Goal: Task Accomplishment & Management: Use online tool/utility

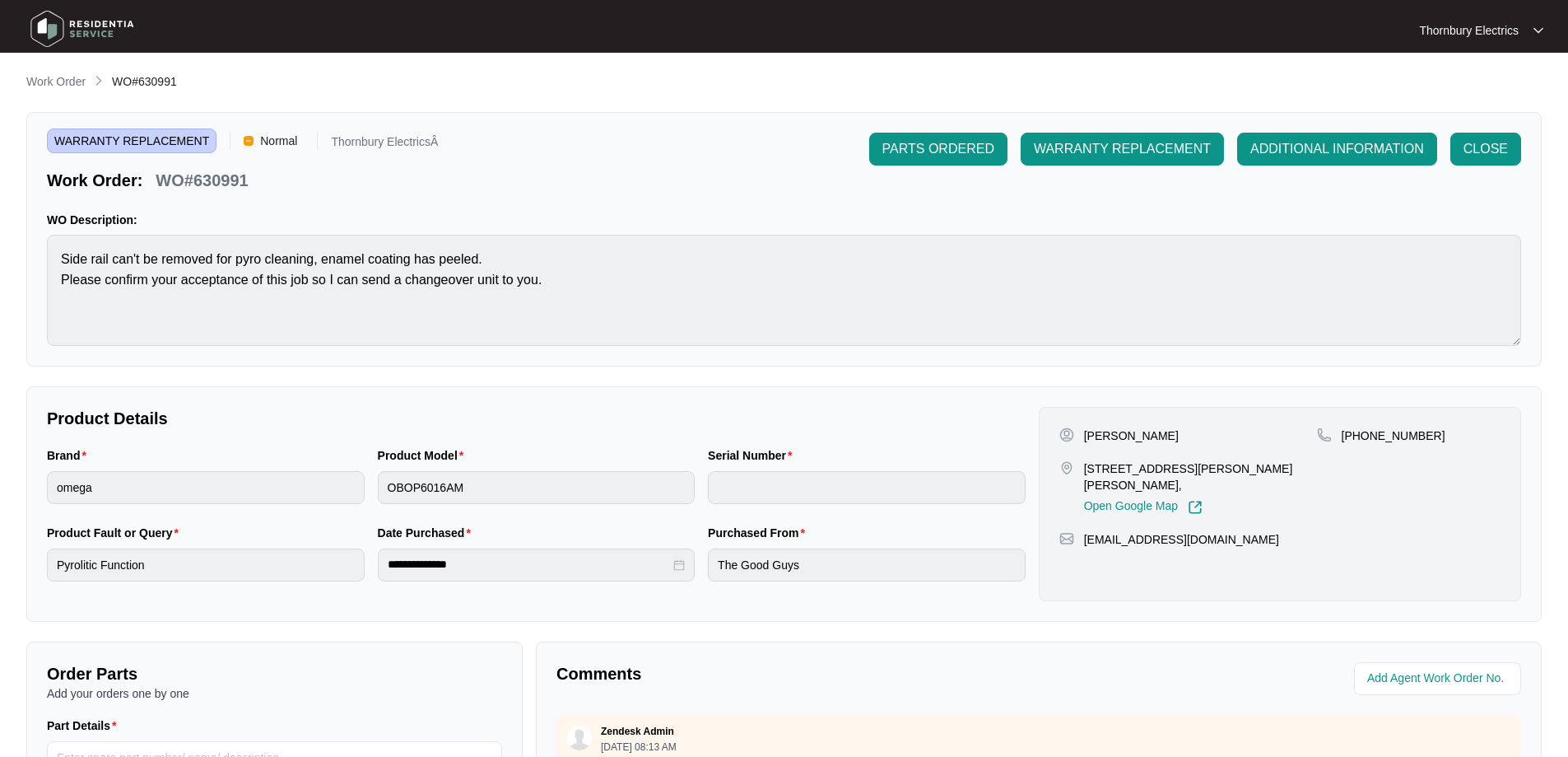
scroll to position [41, 0]
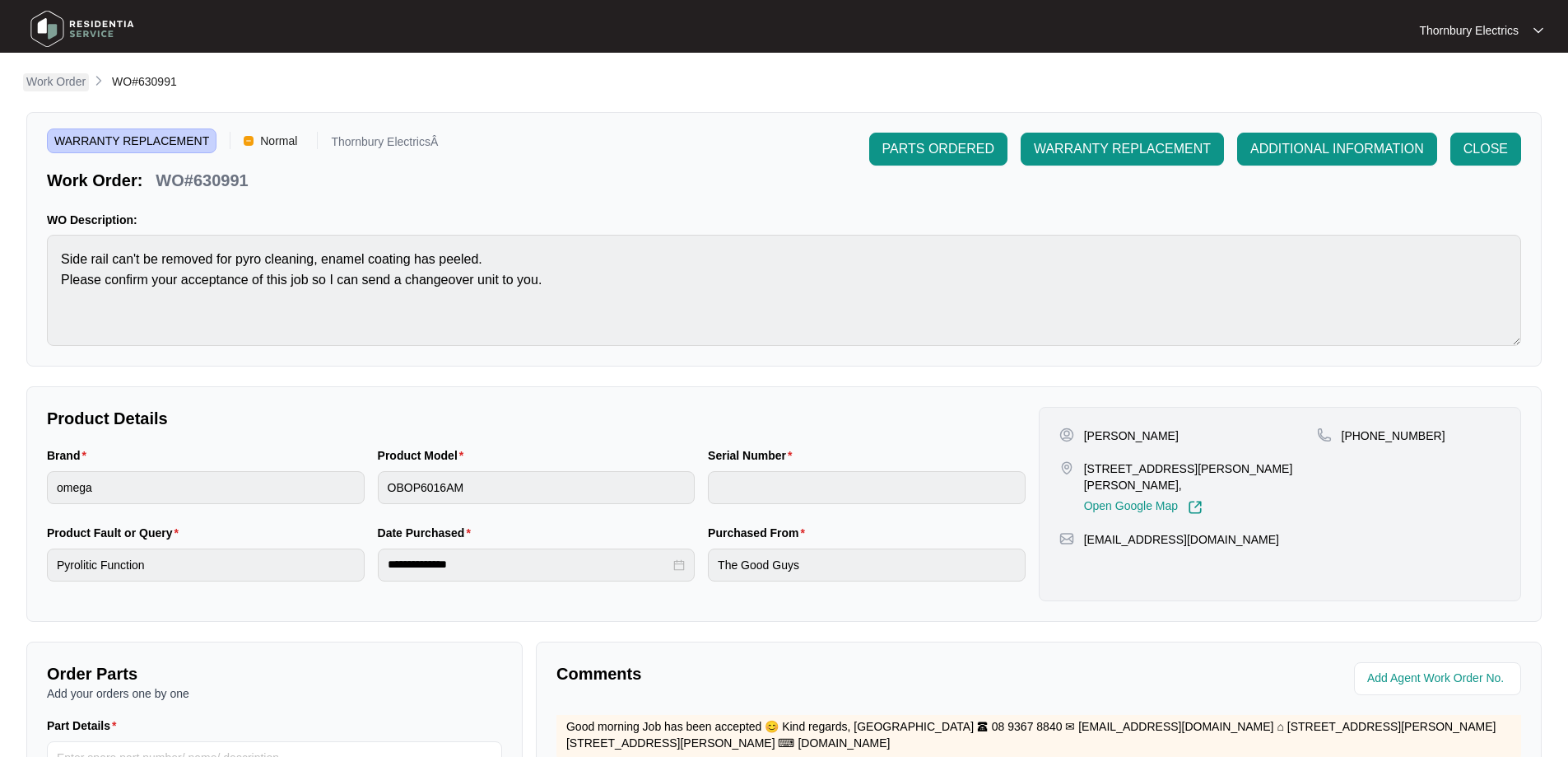
click at [35, 78] on p "Work Order" at bounding box center [56, 81] width 59 height 16
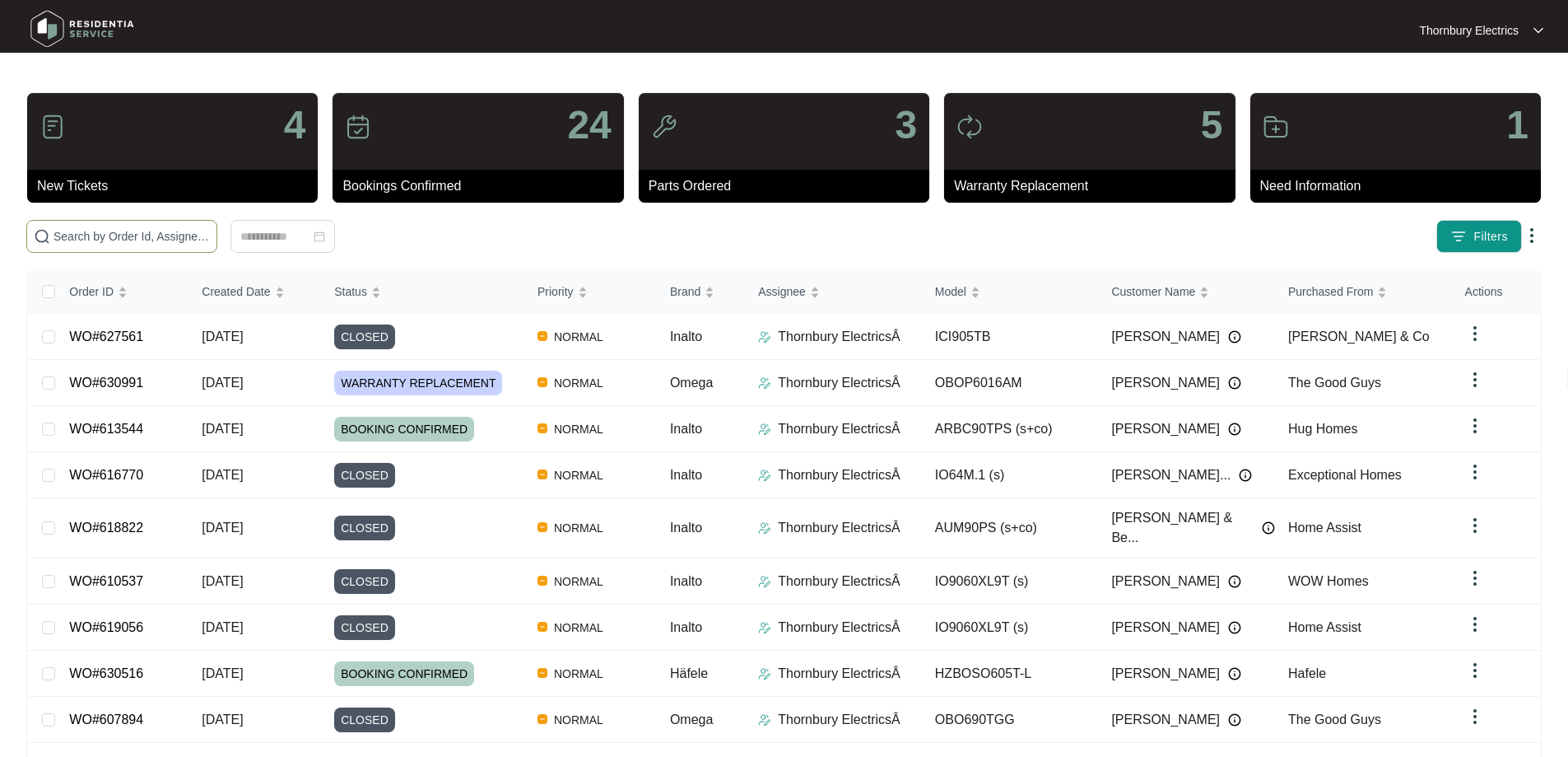
click at [210, 233] on input "text" at bounding box center [131, 236] width 156 height 18
type input "599672"
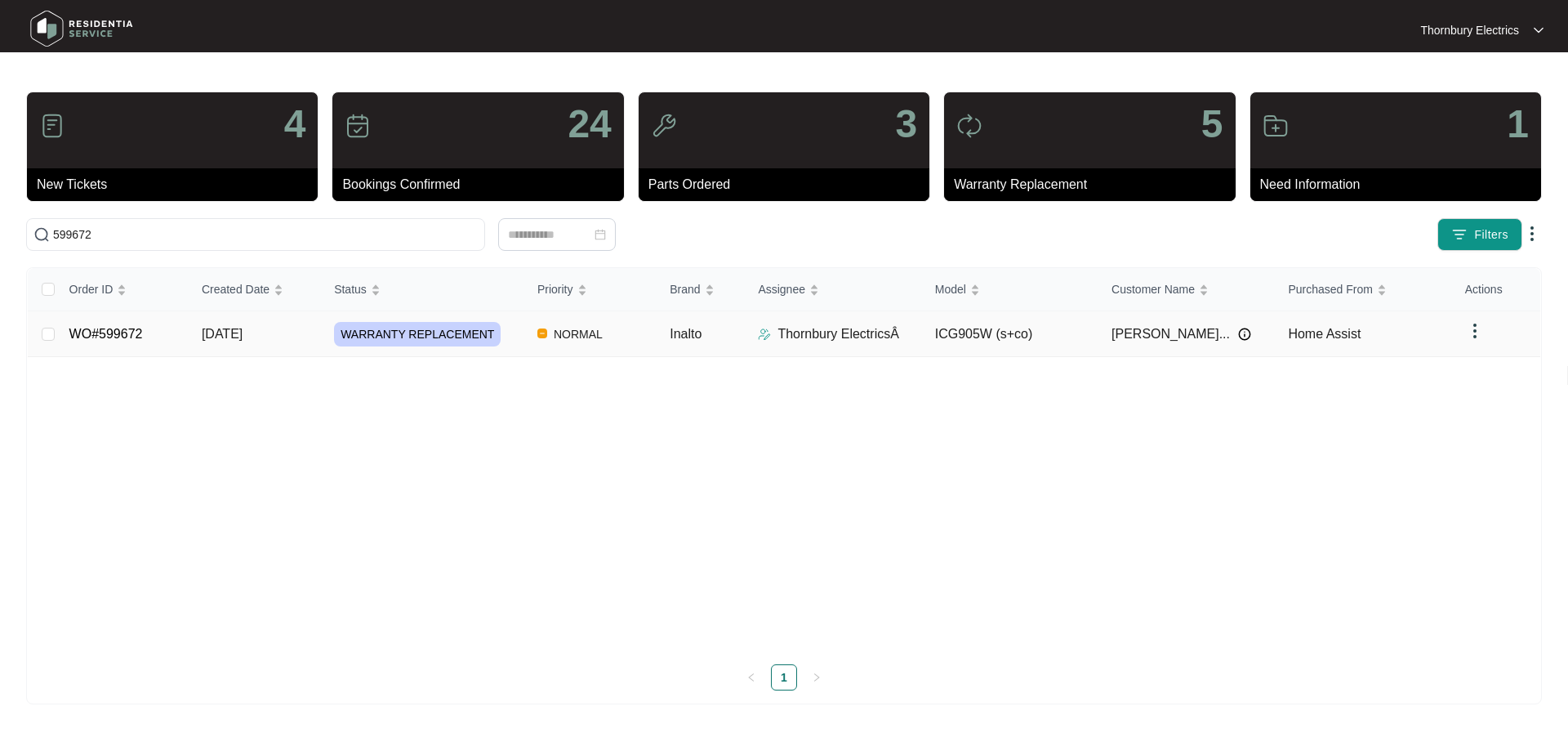
click at [273, 342] on td "[DATE]" at bounding box center [255, 334] width 132 height 46
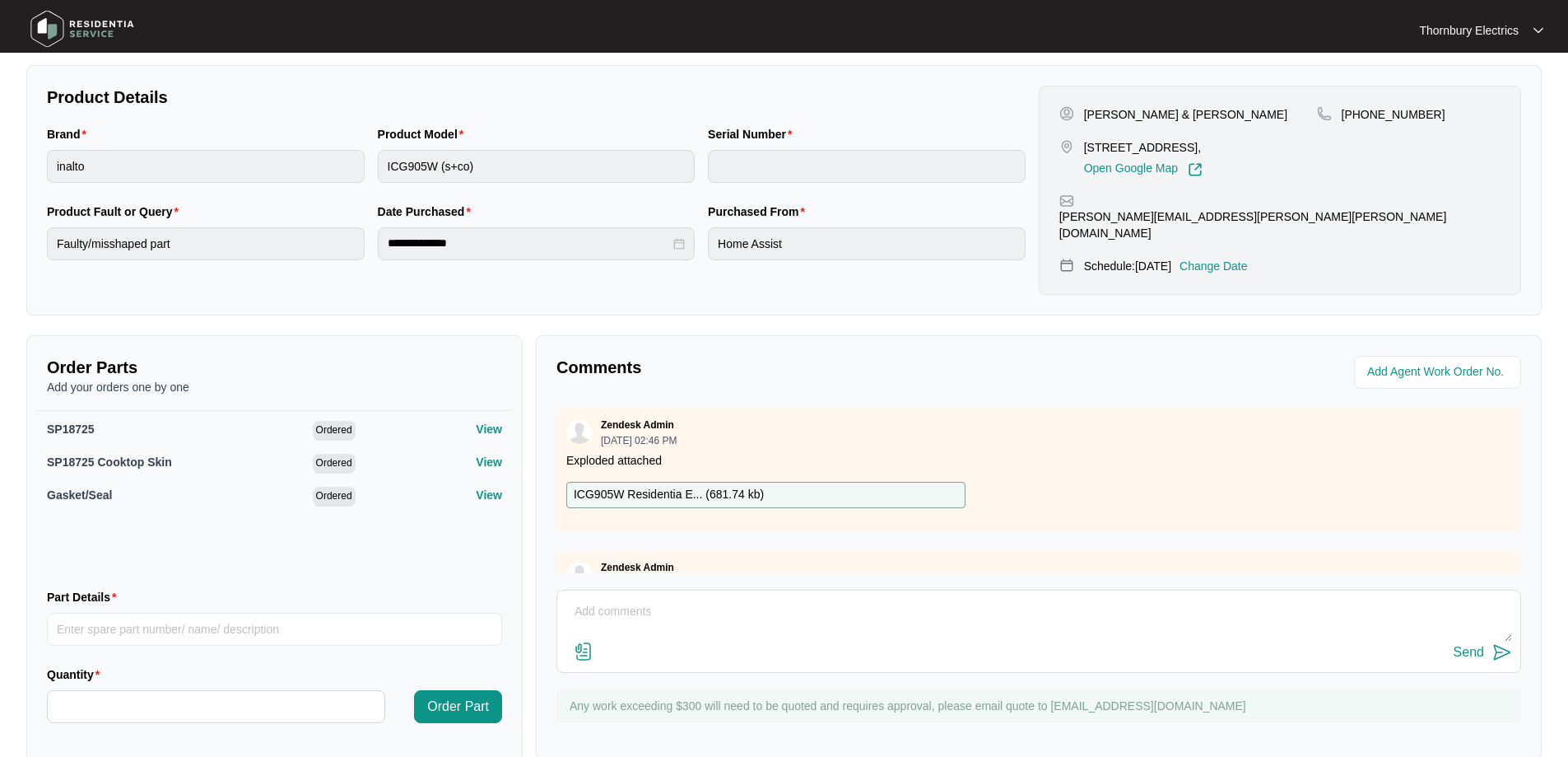
scroll to position [329, 0]
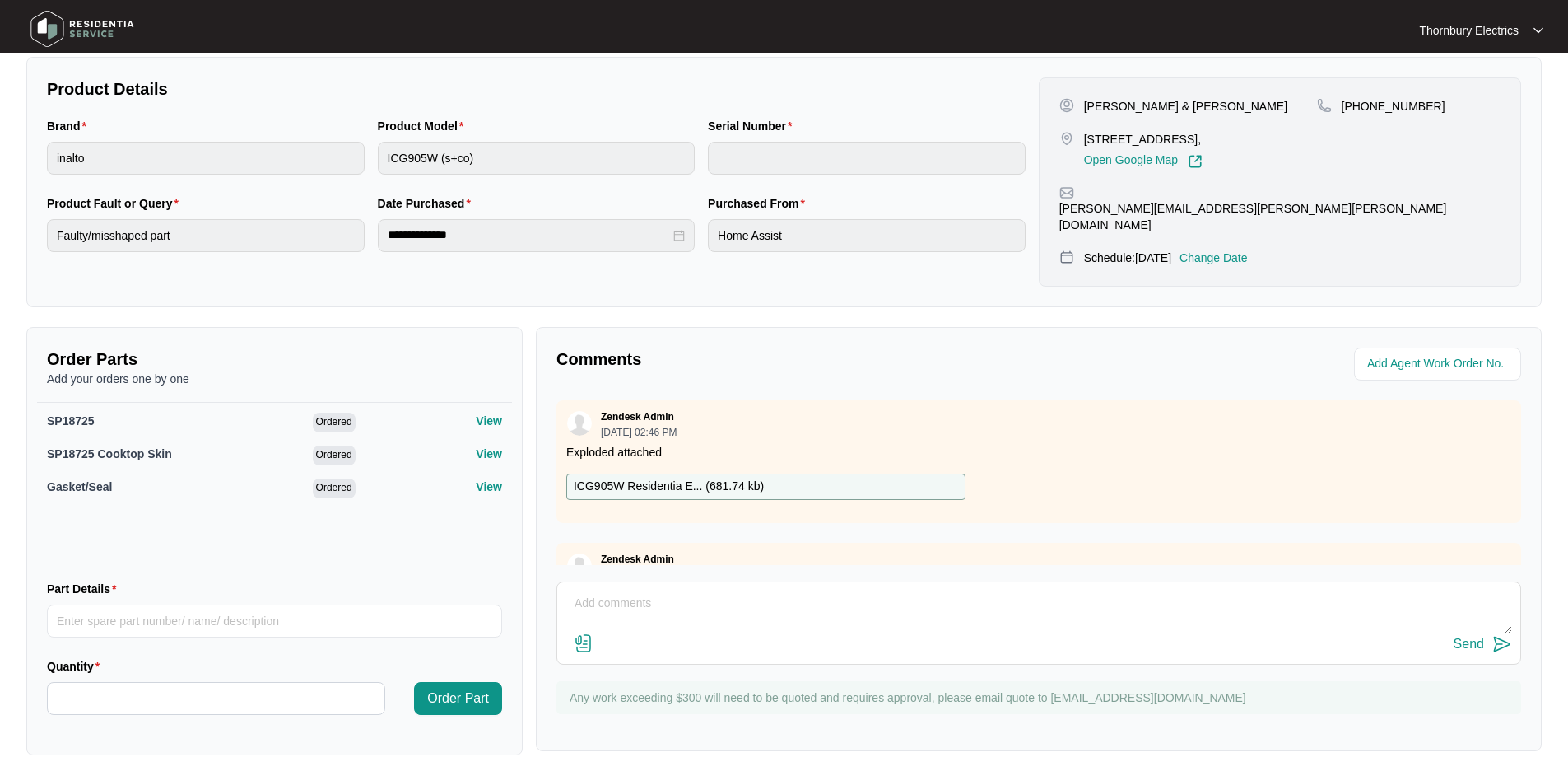
click at [683, 593] on textarea at bounding box center [1039, 612] width 947 height 43
paste textarea "Changed over inalto gas cooktop. New cooktop sits flush with bench top and is n…"
type textarea "[DATE] Changed over inalto gas cooktop. New cooktop sits flush with bench top a…"
click at [1478, 636] on div "Send" at bounding box center [1468, 644] width 30 height 15
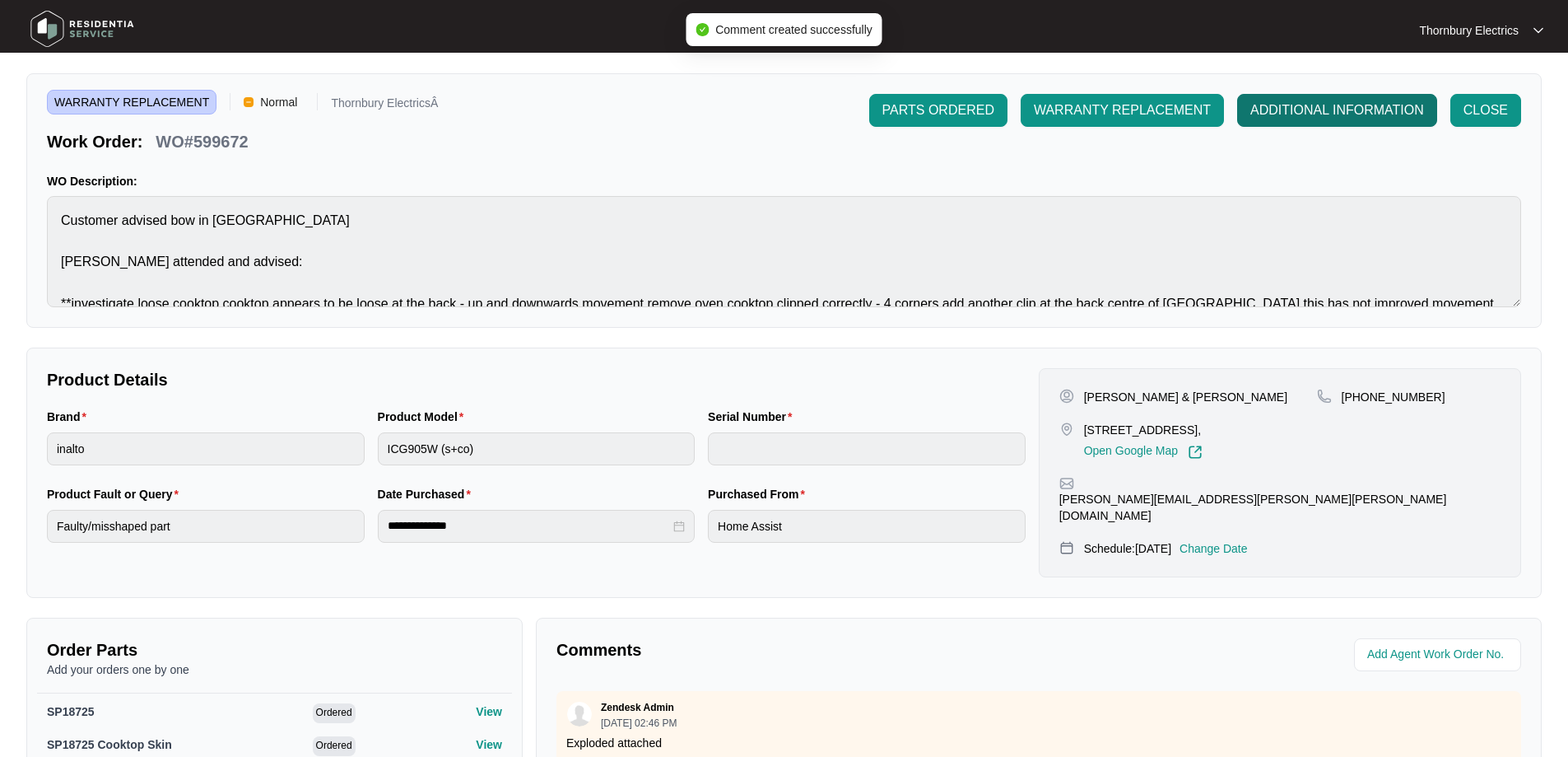
scroll to position [0, 0]
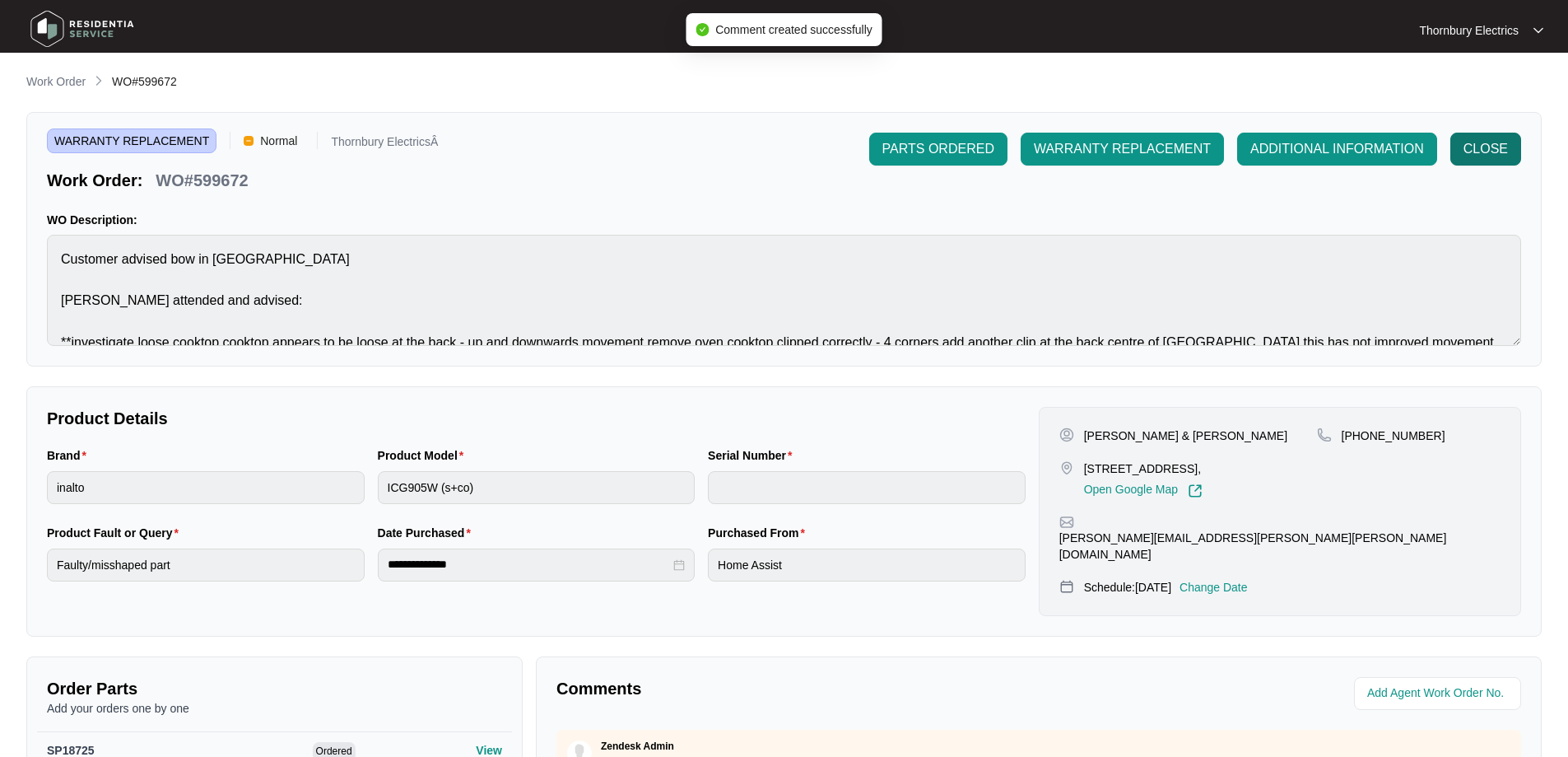
click at [1484, 145] on span "CLOSE" at bounding box center [1485, 149] width 45 height 19
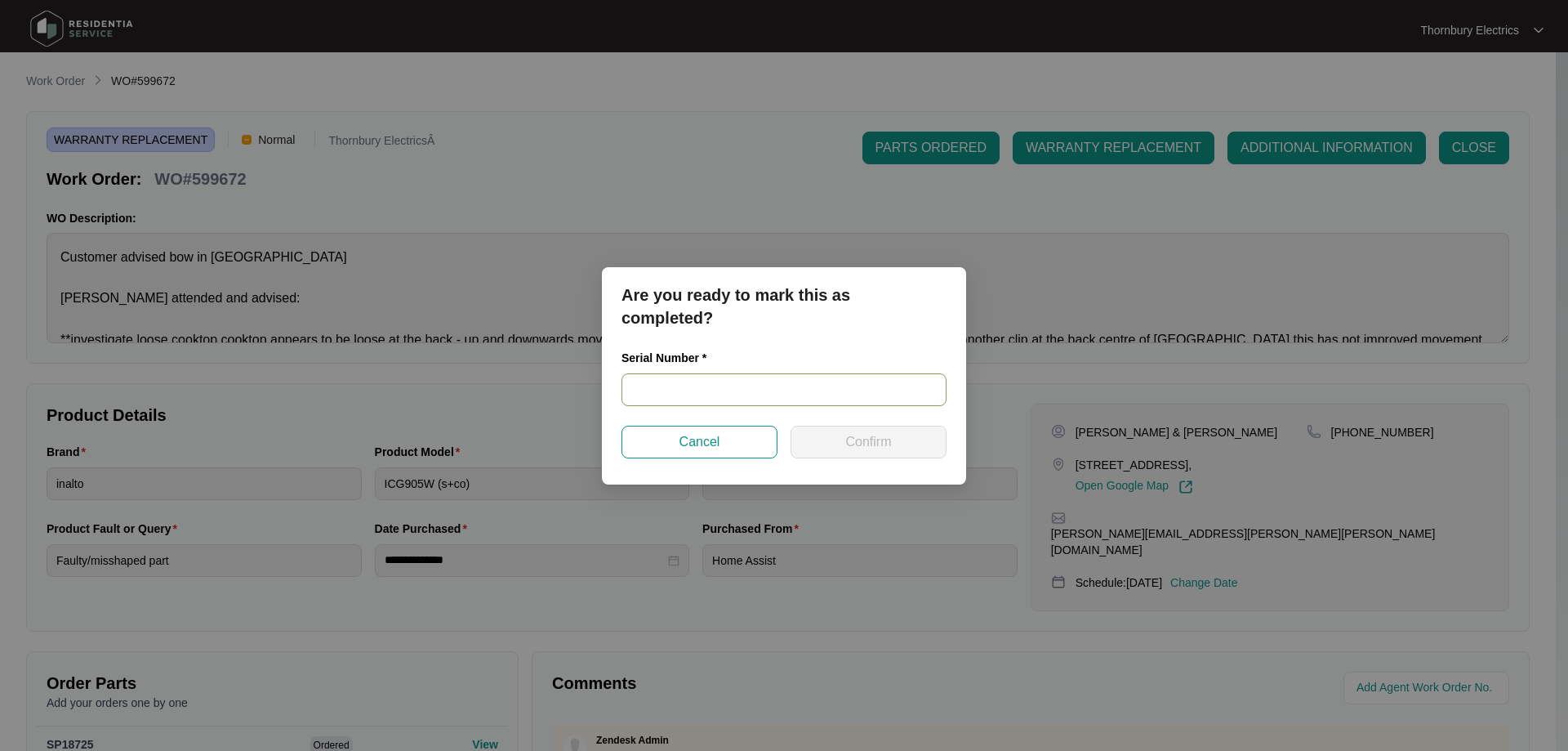
click at [794, 401] on input "text" at bounding box center [784, 389] width 325 height 33
paste input "2023082500176"
type input "2023082500176"
click at [854, 443] on span "Confirm" at bounding box center [868, 442] width 46 height 19
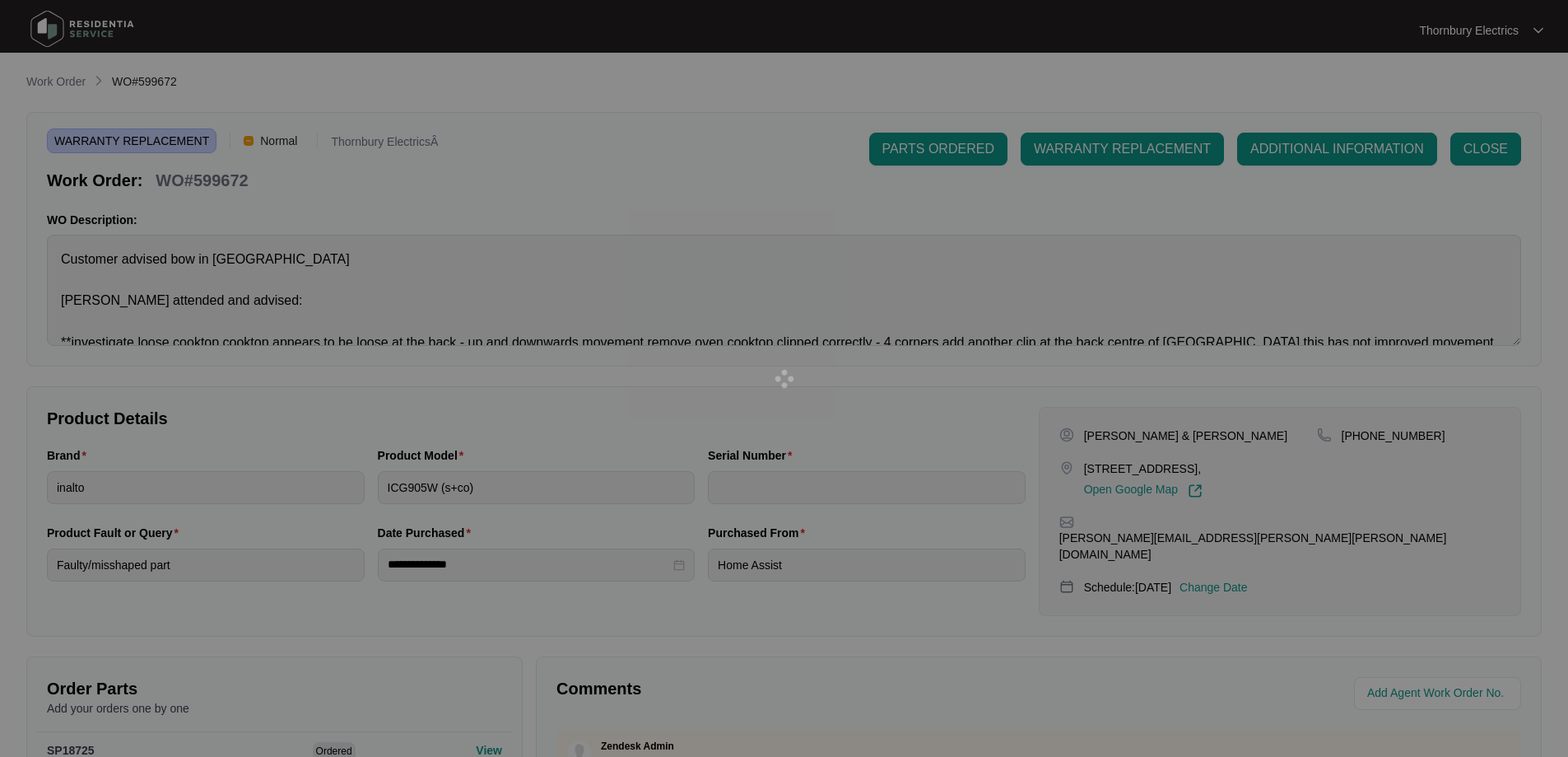
type input "2023082500176"
